Goal: Ask a question

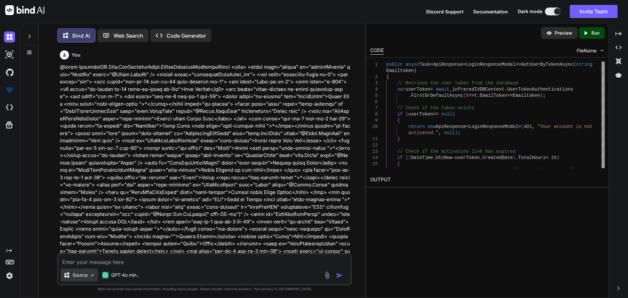
scroll to position [11412, 0]
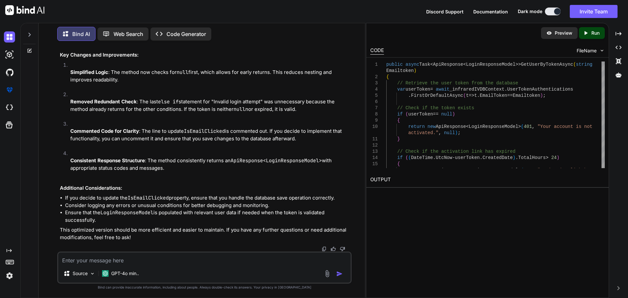
click at [81, 259] on textarea at bounding box center [204, 259] width 292 height 12
paste textarea "Dear Test, Thank you for completing the first step of your registration with In…"
type textarea "Dear Test, Thank you for completing the first step of your registration with In…"
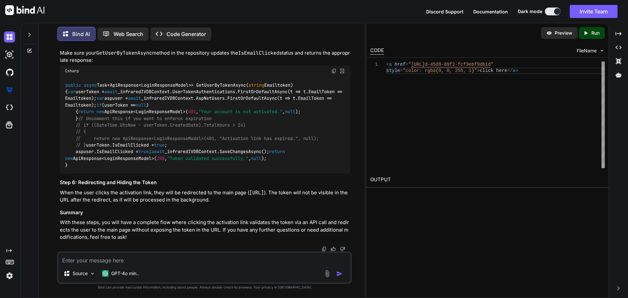
scroll to position [12263, 0]
drag, startPoint x: 84, startPoint y: 72, endPoint x: 93, endPoint y: 195, distance: 123.3
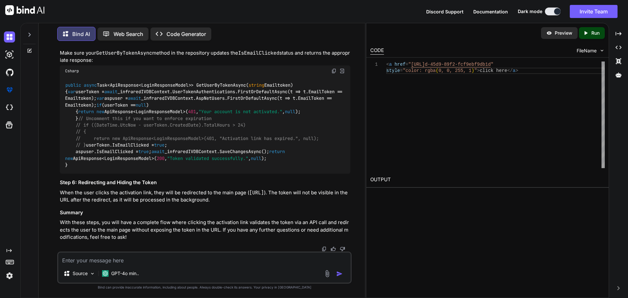
scroll to position [12263, 0]
drag, startPoint x: 90, startPoint y: 136, endPoint x: 104, endPoint y: 115, distance: 25.6
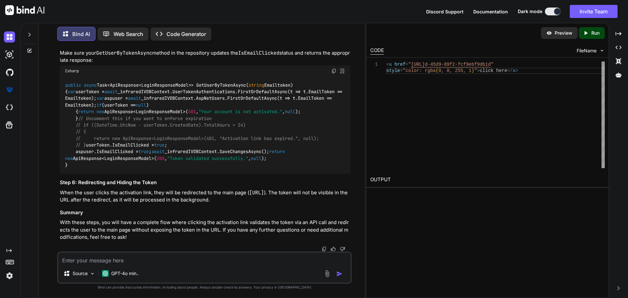
copy code "[ HttpGet( "activate" ) ] public async Task<IActionResult> ActivateAccount ( st…"
drag, startPoint x: 71, startPoint y: 105, endPoint x: 201, endPoint y: 107, distance: 129.6
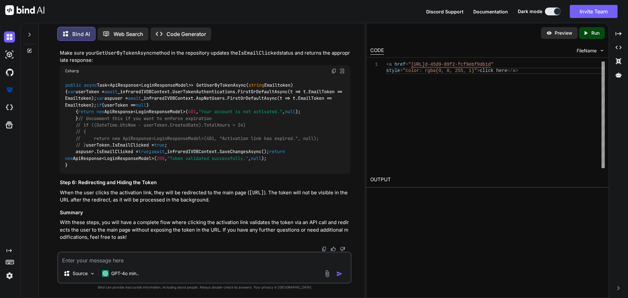
scroll to position [12029, 0]
copy p "his endpoint will extract the token from the query string,"
click at [124, 262] on textarea at bounding box center [204, 259] width 292 height 12
paste textarea "his endpoint will extract the token from the query string,"
click at [62, 262] on textarea "his endpoint will extract the token from the query string, how" at bounding box center [204, 259] width 292 height 12
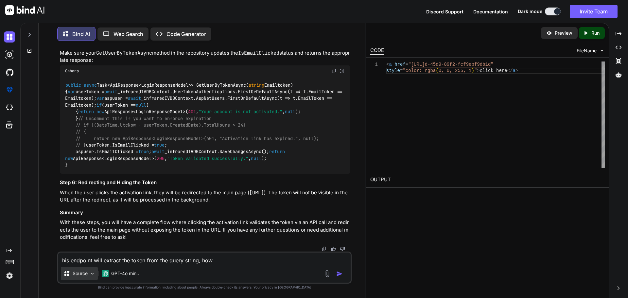
type textarea "this endpoint will extract the token from the query string, how"
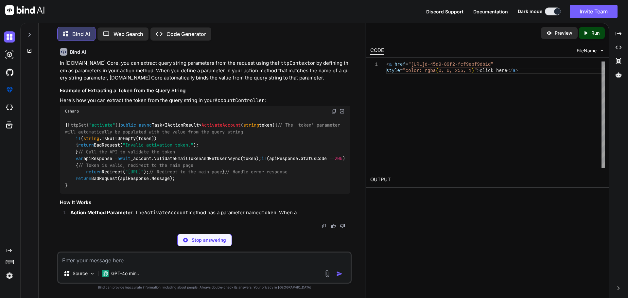
scroll to position [13040, 0]
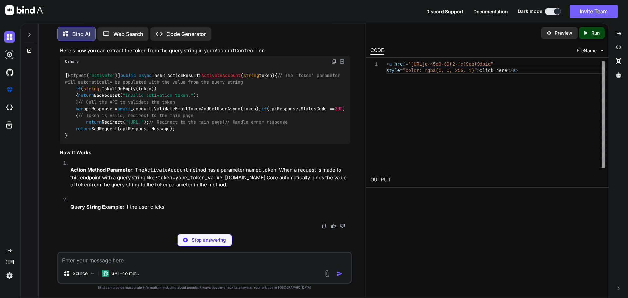
click at [202, 73] on span "ActivateAccount" at bounding box center [221, 76] width 39 height 6
copy span "ActivateAccount"
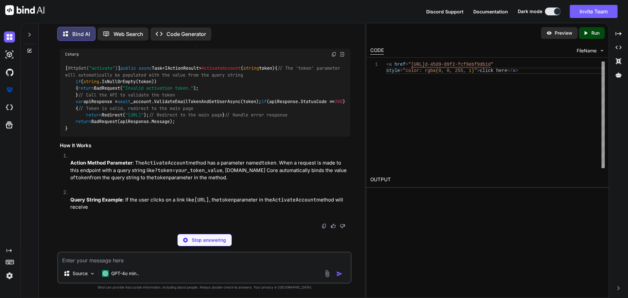
click at [101, 259] on textarea at bounding box center [204, 259] width 292 height 12
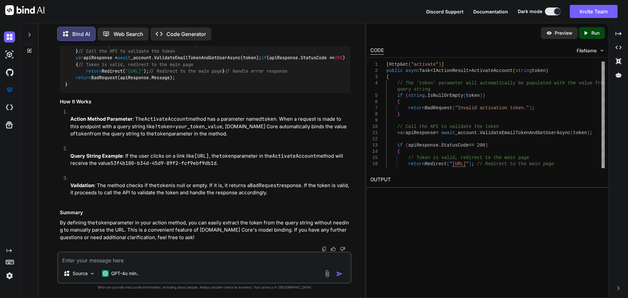
click at [119, 259] on textarea at bounding box center [204, 259] width 292 height 12
paste textarea "Dear Test, Thank you for completing the first step of your registration with In…"
type textarea "Dear Test, Thank you for completing the first step of your registration with In…"
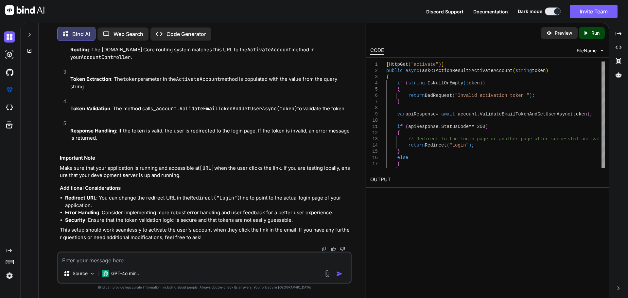
scroll to position [13798, 0]
click at [133, 266] on div "Source GPT-4o min.." at bounding box center [204, 268] width 294 height 32
click at [122, 263] on textarea at bounding box center [204, 259] width 292 height 12
paste textarea "Dear Test , Thank you for completing the first step of your registration with I…"
type textarea "Dear Test , Thank you for completing the first step of your registration with I…"
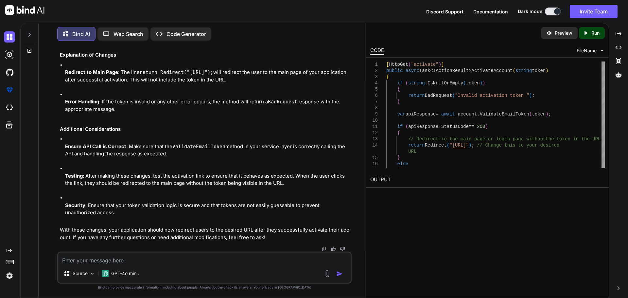
scroll to position [14578, 0]
drag, startPoint x: 196, startPoint y: 160, endPoint x: 133, endPoint y: 162, distance: 62.8
click at [133, 21] on span ""[URL]"" at bounding box center [134, 18] width 18 height 6
copy span "[URL]""
